Goal: Find specific page/section: Find specific page/section

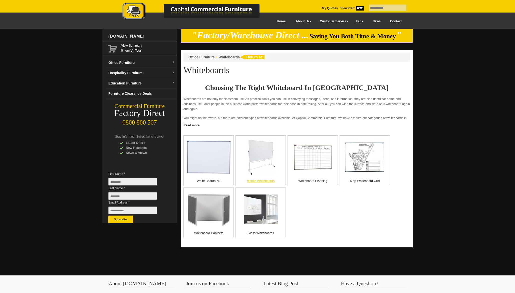
click at [262, 181] on p "Mobile Whiteboards" at bounding box center [261, 180] width 50 height 5
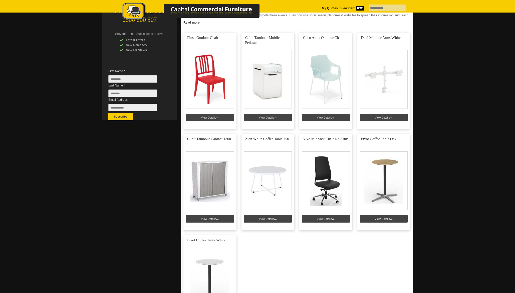
scroll to position [100, 0]
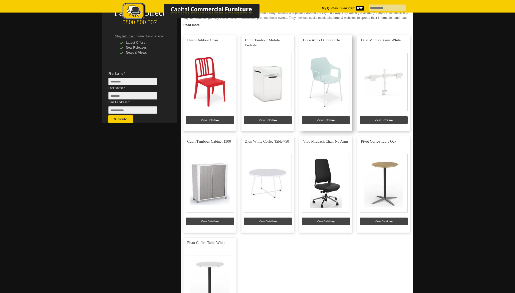
click at [334, 120] on link at bounding box center [325, 83] width 53 height 96
